Goal: Information Seeking & Learning: Check status

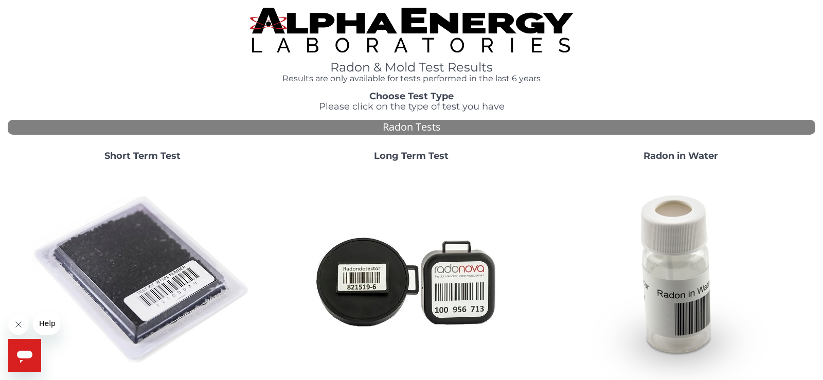
click at [30, 345] on div "Open messaging window" at bounding box center [24, 355] width 31 height 31
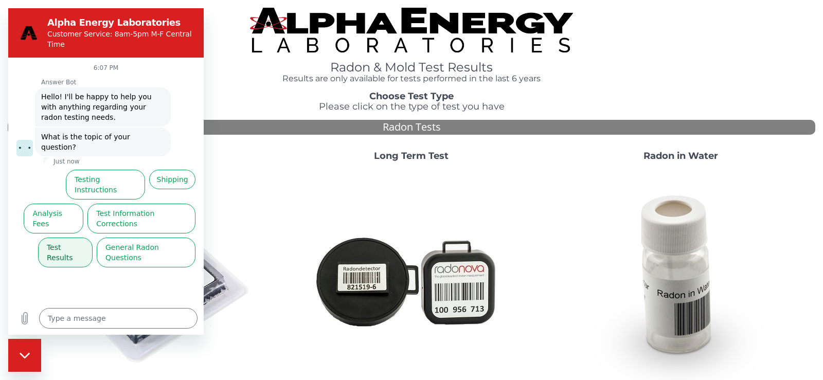
click at [59, 238] on button "Test Results" at bounding box center [65, 253] width 55 height 30
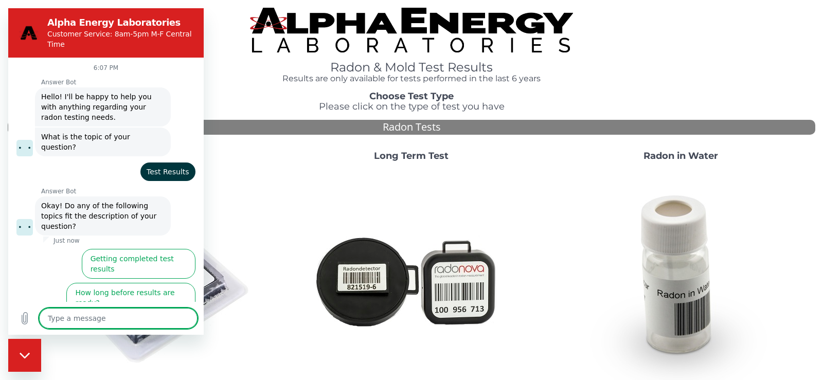
scroll to position [20, 0]
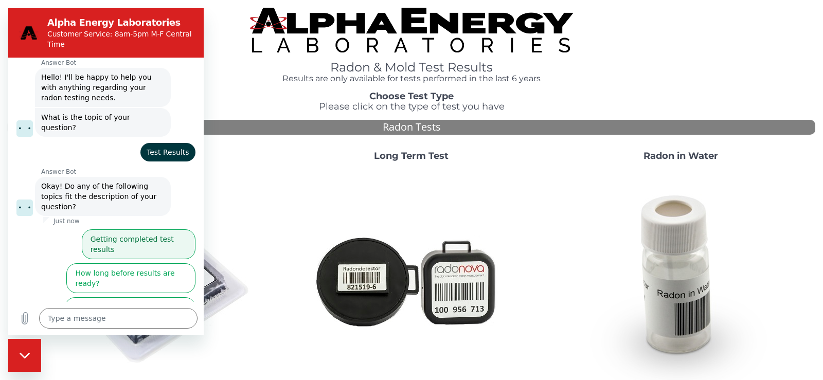
click at [119, 229] on button "Getting completed test results" at bounding box center [139, 244] width 114 height 30
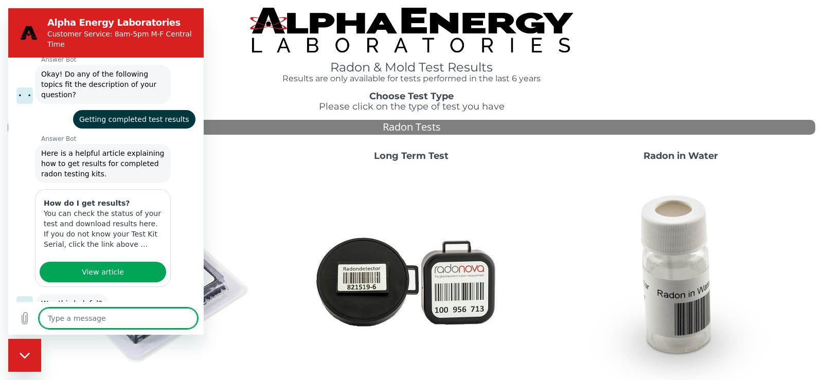
scroll to position [157, 0]
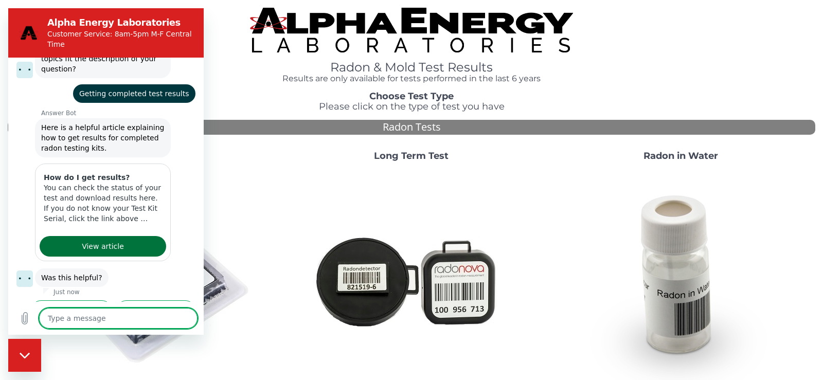
click at [103, 240] on span "View article" at bounding box center [103, 246] width 42 height 12
type textarea "x"
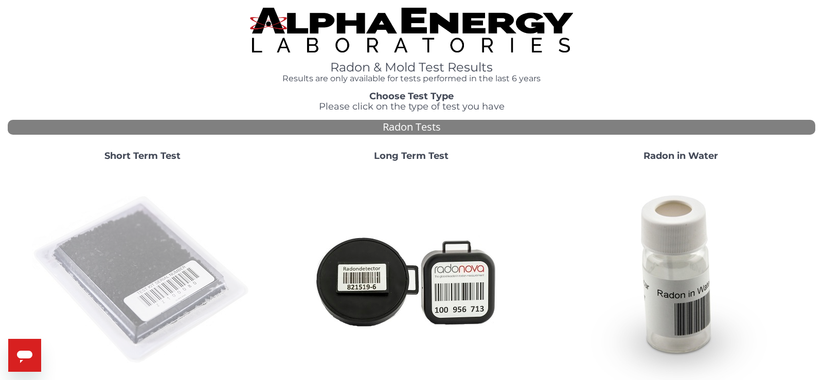
click at [32, 170] on img at bounding box center [142, 280] width 221 height 221
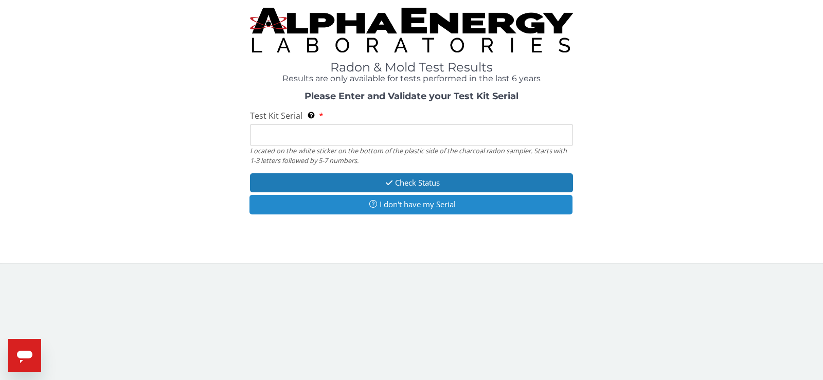
click at [372, 195] on button "I don't have my Serial" at bounding box center [410, 204] width 323 height 19
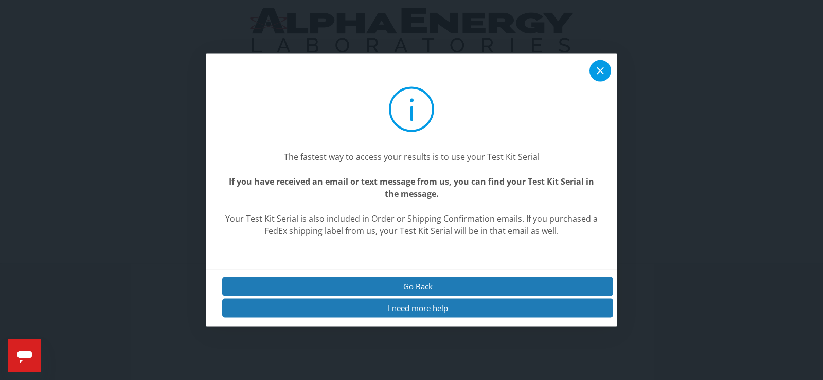
click at [602, 68] on icon at bounding box center [600, 70] width 12 height 12
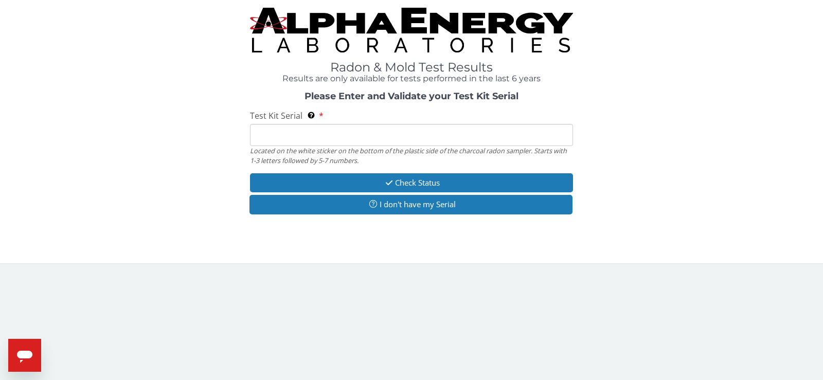
click at [391, 124] on input "Test Kit Serial Located on the white sticker on the bottom of the plastic side …" at bounding box center [411, 135] width 323 height 22
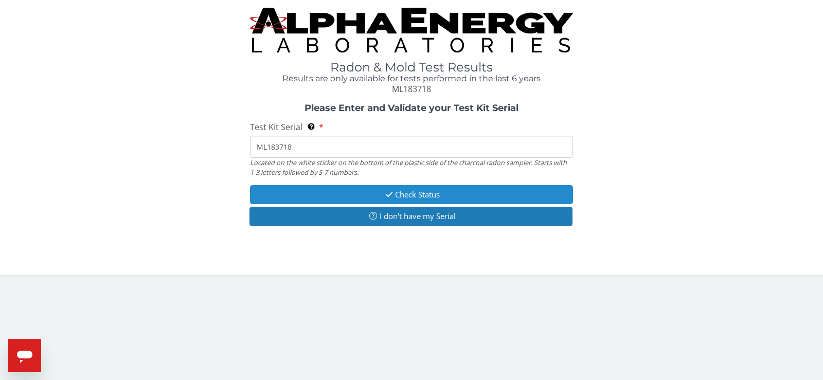
type input "ML183718"
click at [422, 185] on button "Check Status" at bounding box center [411, 194] width 323 height 19
